Goal: Task Accomplishment & Management: Manage account settings

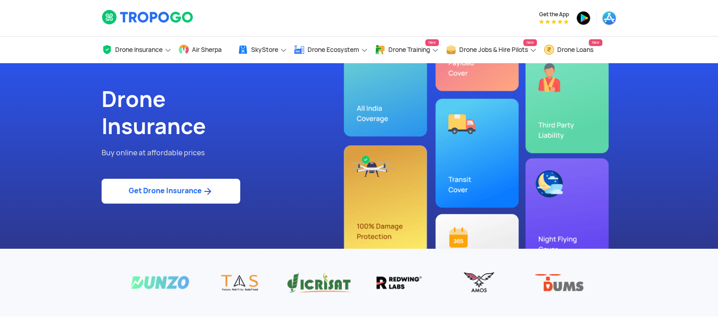
drag, startPoint x: 722, startPoint y: 314, endPoint x: 210, endPoint y: 197, distance: 526.2
click at [210, 197] on img at bounding box center [207, 191] width 11 height 11
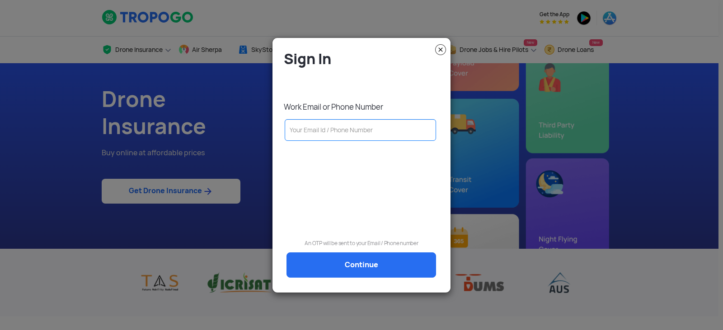
click at [365, 131] on input "text" at bounding box center [360, 130] width 151 height 22
click at [325, 129] on input "text" at bounding box center [360, 130] width 151 height 22
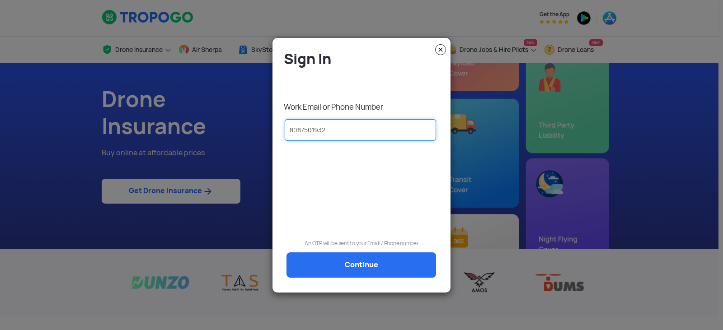
type input "8087501932"
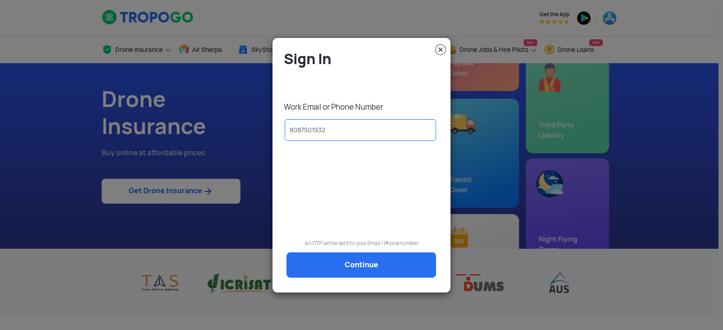
click at [362, 260] on div "Sign In Work Email or Phone Number [PHONE_NUMBER] An OTP will be sent to your E…" at bounding box center [361, 169] width 164 height 239
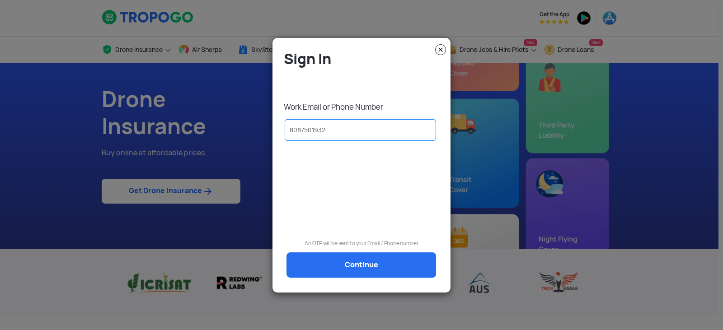
click at [357, 265] on div "Sign In Work Email or Phone Number [PHONE_NUMBER] An OTP will be sent to your E…" at bounding box center [361, 169] width 164 height 239
click at [343, 138] on input "8087501932" at bounding box center [360, 130] width 151 height 22
click at [351, 263] on div "Sign In Work Email or Phone Number [PHONE_NUMBER] An OTP will be sent to your E…" at bounding box center [361, 169] width 164 height 239
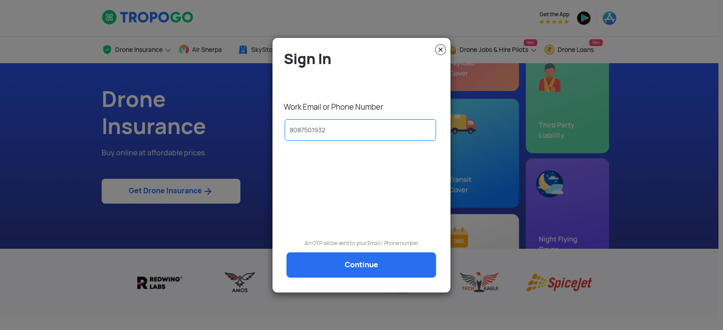
click at [333, 67] on h4 "Sign In" at bounding box center [364, 59] width 160 height 19
click at [338, 132] on input "8087501932" at bounding box center [360, 130] width 151 height 22
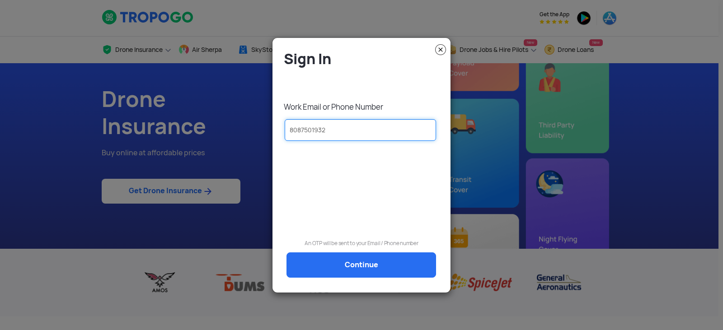
click at [307, 134] on input "8087501932" at bounding box center [360, 130] width 151 height 22
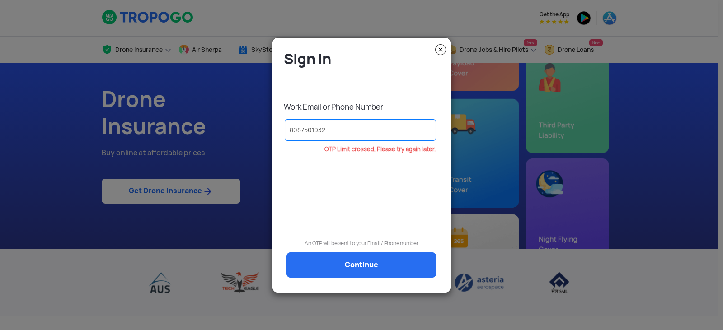
click at [349, 141] on div "8087501932" at bounding box center [361, 132] width 164 height 27
click at [356, 134] on input "8087501932" at bounding box center [360, 130] width 151 height 22
click at [440, 50] on img at bounding box center [440, 49] width 11 height 11
